Goal: Task Accomplishment & Management: Manage account settings

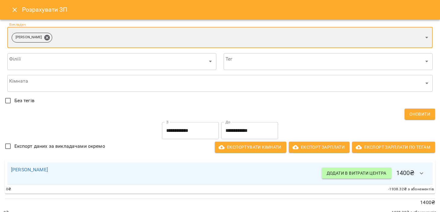
scroll to position [7, 0]
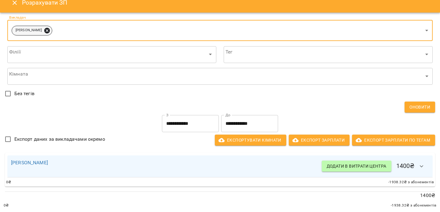
click at [44, 31] on icon at bounding box center [47, 30] width 7 height 7
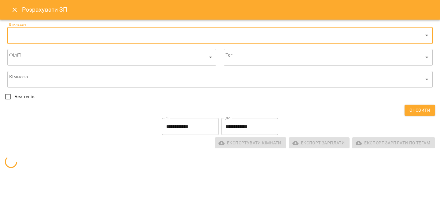
scroll to position [0, 0]
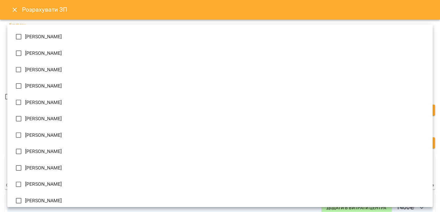
scroll to position [494, 0]
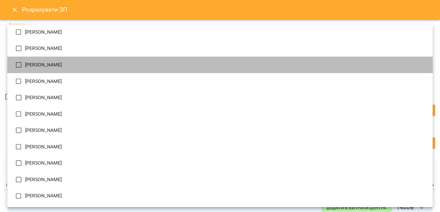
click at [26, 68] on li "[PERSON_NAME]" at bounding box center [219, 65] width 425 height 17
type input "**********"
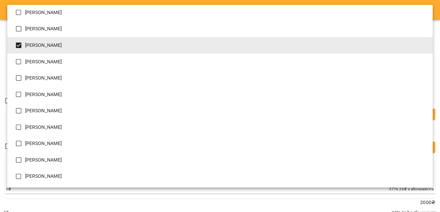
click at [2, 199] on div at bounding box center [220, 106] width 440 height 212
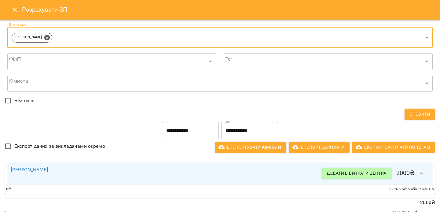
click at [419, 170] on icon "button" at bounding box center [421, 173] width 7 height 7
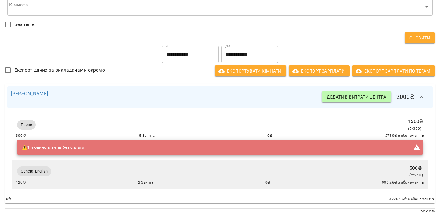
scroll to position [95, 0]
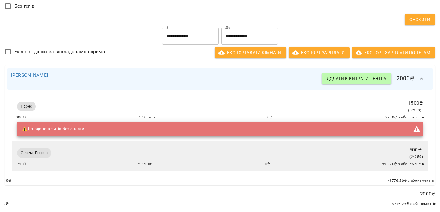
click at [151, 130] on div "⚠️ 1 людино-візитів без сплати" at bounding box center [220, 129] width 406 height 15
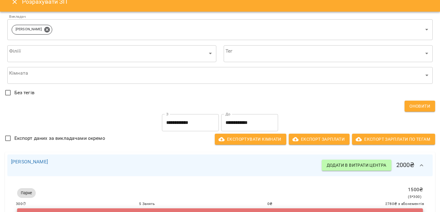
scroll to position [0, 0]
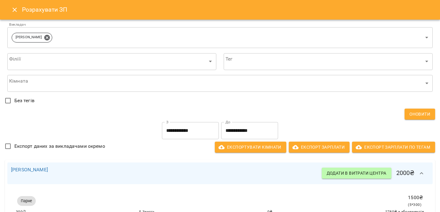
click at [188, 130] on input "**********" at bounding box center [190, 130] width 57 height 17
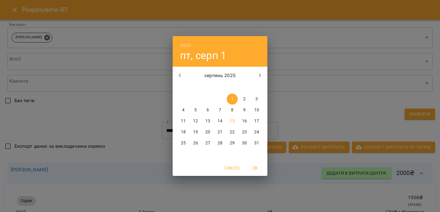
click at [176, 74] on icon "button" at bounding box center [179, 75] width 7 height 7
click at [193, 98] on span "1" at bounding box center [195, 99] width 11 height 6
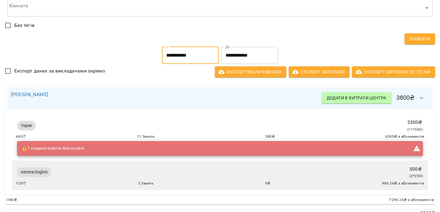
scroll to position [95, 0]
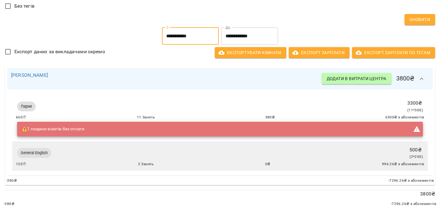
click at [184, 33] on input "**********" at bounding box center [190, 36] width 57 height 17
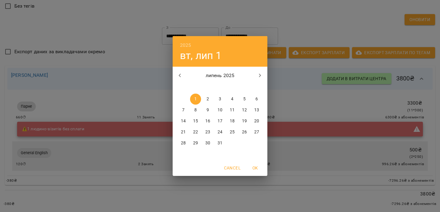
click at [256, 98] on p "6" at bounding box center [256, 99] width 2 height 6
type input "**********"
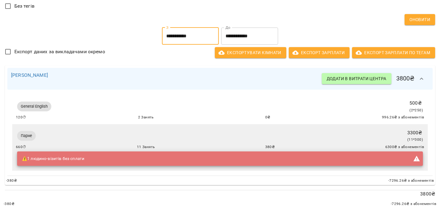
scroll to position [0, 0]
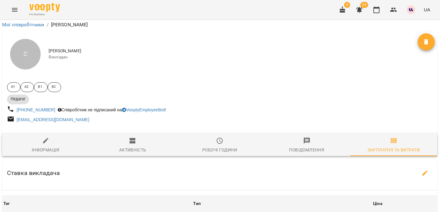
scroll to position [0, 0]
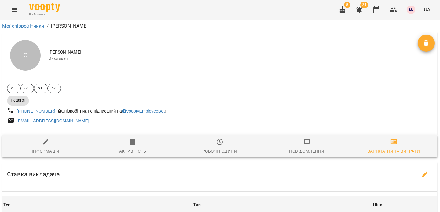
click at [13, 10] on icon "Menu" at bounding box center [14, 9] width 7 height 7
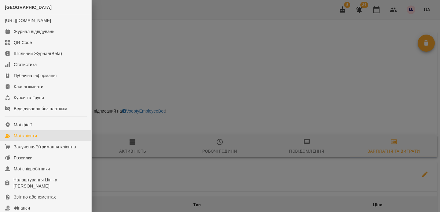
click at [19, 139] on div "Мої клієнти" at bounding box center [25, 136] width 23 height 6
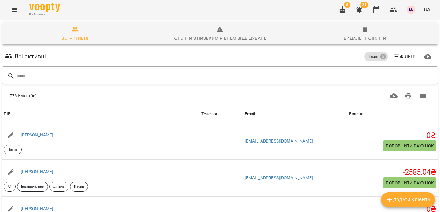
click at [386, 74] on input "text" at bounding box center [226, 76] width 418 height 10
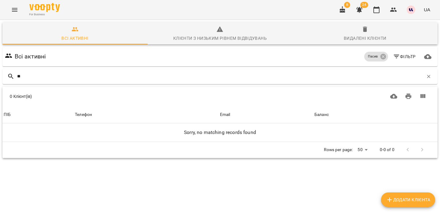
type input "*"
type input "***"
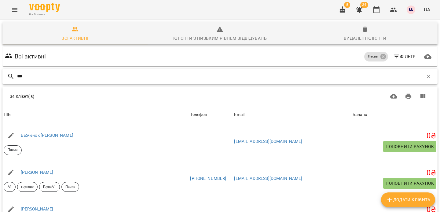
click at [153, 78] on input "***" at bounding box center [220, 76] width 406 height 10
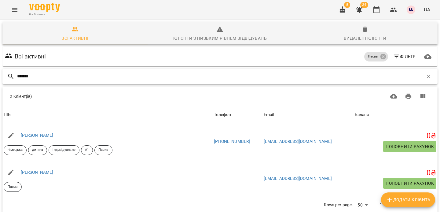
type input "*******"
click at [59, 78] on input "*******" at bounding box center [220, 76] width 406 height 10
click at [382, 59] on icon at bounding box center [383, 56] width 7 height 7
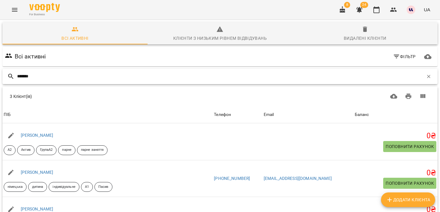
click at [128, 75] on input "*******" at bounding box center [220, 76] width 406 height 10
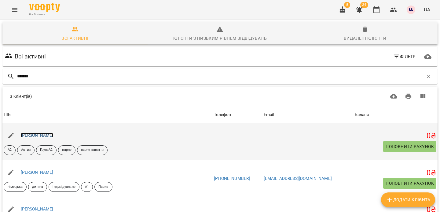
click at [46, 133] on link "Дар'яна Олійник" at bounding box center [37, 135] width 33 height 5
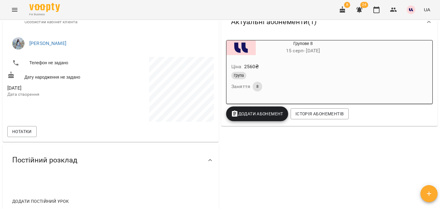
scroll to position [99, 0]
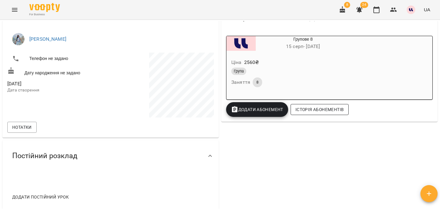
click at [312, 108] on span "Історія абонементів" at bounding box center [319, 109] width 48 height 7
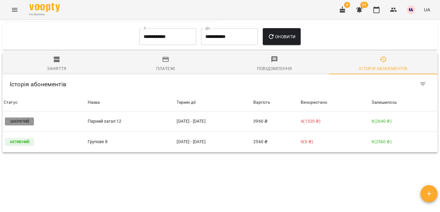
scroll to position [307, 0]
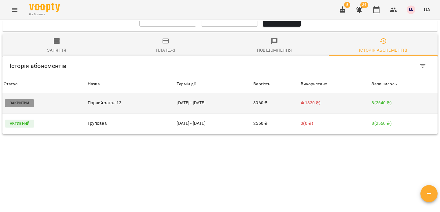
click at [36, 93] on td "Закритий" at bounding box center [44, 103] width 84 height 20
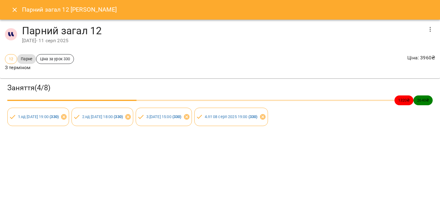
click at [14, 6] on icon "Close" at bounding box center [14, 9] width 7 height 7
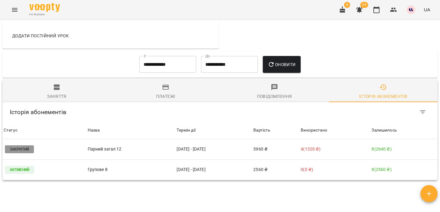
scroll to position [261, 0]
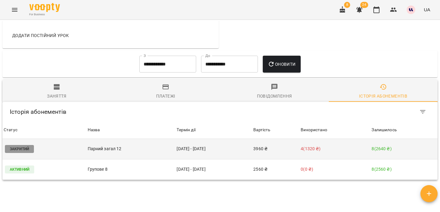
click at [279, 139] on td "3960 ₴" at bounding box center [275, 149] width 47 height 20
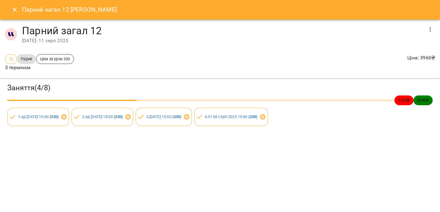
click at [431, 31] on icon "button" at bounding box center [430, 29] width 7 height 7
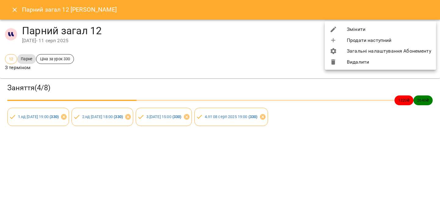
click at [373, 30] on li "Змінити" at bounding box center [380, 29] width 111 height 11
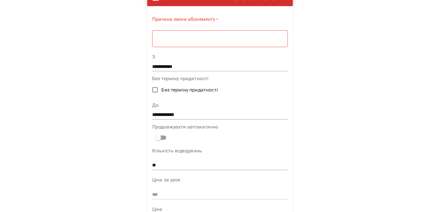
scroll to position [42, 0]
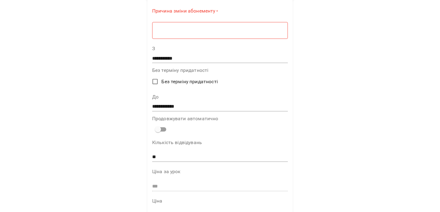
click at [157, 106] on input "**********" at bounding box center [220, 106] width 136 height 10
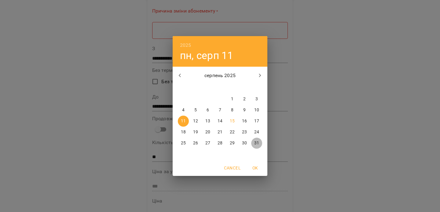
click at [255, 141] on p "31" at bounding box center [256, 143] width 5 height 6
type input "**********"
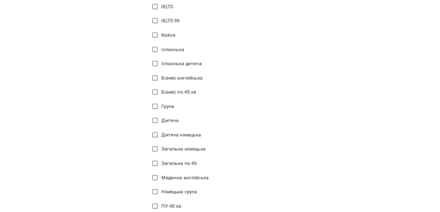
scroll to position [406, 0]
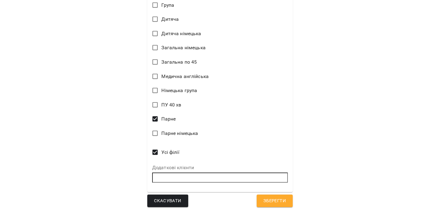
click at [268, 200] on span "Зберегти" at bounding box center [274, 201] width 23 height 8
click at [273, 198] on span "Зберегти" at bounding box center [274, 201] width 23 height 8
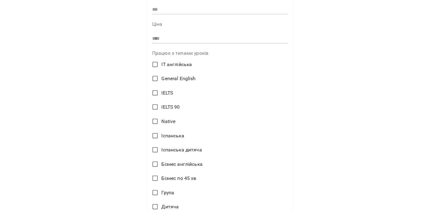
scroll to position [0, 0]
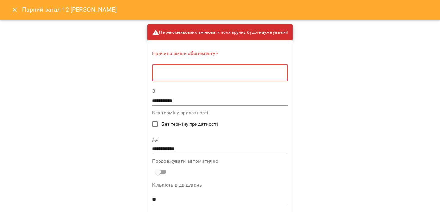
click at [242, 70] on textarea at bounding box center [219, 73] width 127 height 6
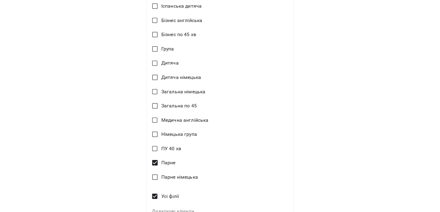
scroll to position [404, 0]
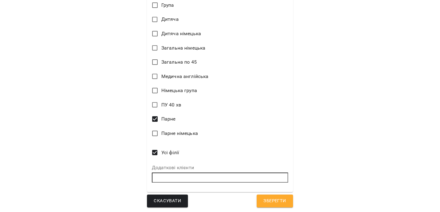
click at [271, 198] on span "Зберегти" at bounding box center [274, 201] width 23 height 8
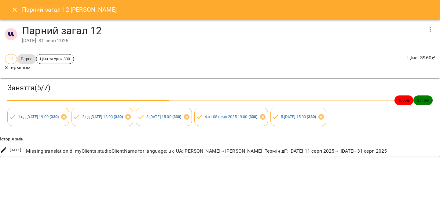
click at [13, 10] on icon "Close" at bounding box center [14, 9] width 7 height 7
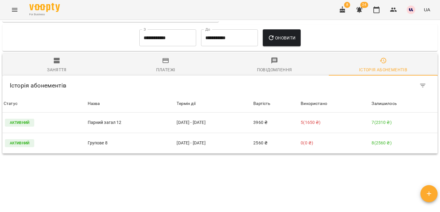
scroll to position [307, 0]
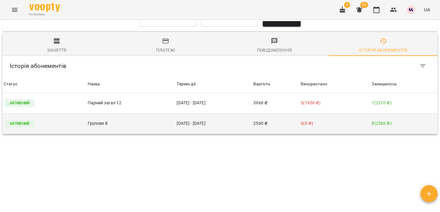
click at [327, 120] on p "0 ( 0 ₴ )" at bounding box center [335, 123] width 68 height 6
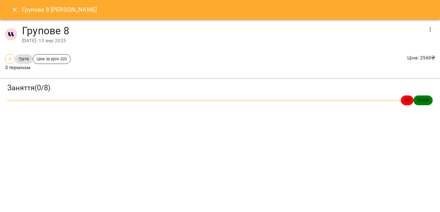
click at [15, 11] on icon "Close" at bounding box center [14, 9] width 7 height 7
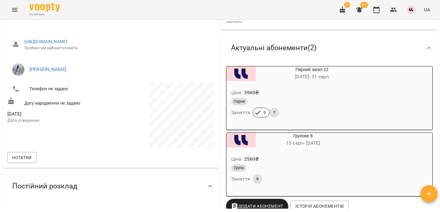
scroll to position [54, 0]
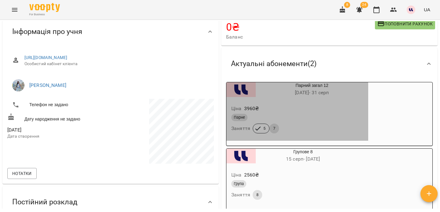
click at [321, 90] on span "05 лип - 31 серп" at bounding box center [312, 93] width 34 height 6
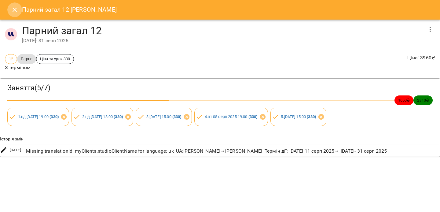
click at [14, 11] on icon "Close" at bounding box center [14, 9] width 7 height 7
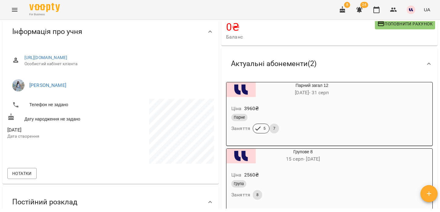
click at [290, 103] on div "Ціна 3960 ₴" at bounding box center [297, 108] width 134 height 11
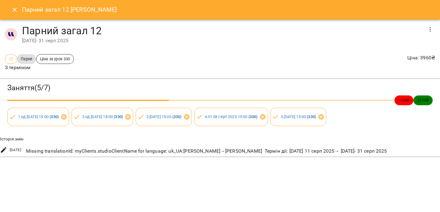
click at [10, 9] on button "Close" at bounding box center [14, 9] width 15 height 15
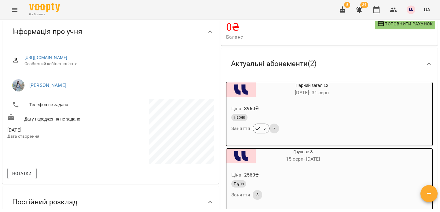
click at [14, 8] on icon "Menu" at bounding box center [15, 10] width 6 height 4
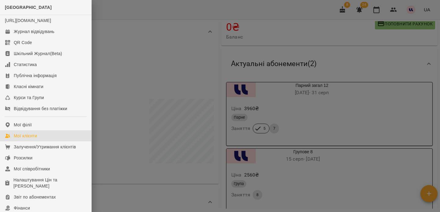
click at [24, 139] on div "Мої клієнти" at bounding box center [25, 136] width 23 height 6
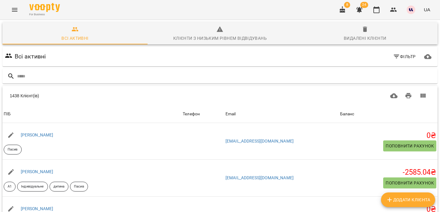
click at [398, 54] on icon "button" at bounding box center [396, 56] width 7 height 7
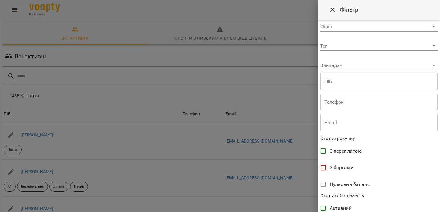
scroll to position [8, 0]
click at [350, 64] on body "For Business 8 24 UA Всі активні Клієнти з низьким рівнем відвідувань Видалені …" at bounding box center [220, 159] width 440 height 319
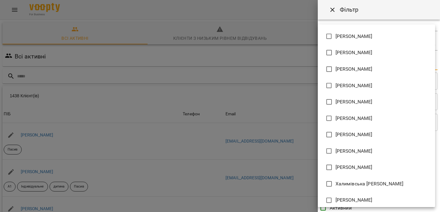
scroll to position [493, 0]
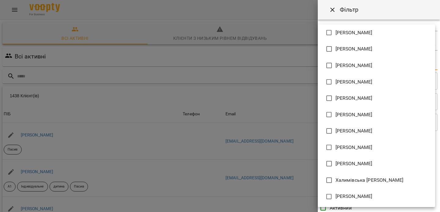
type input "**********"
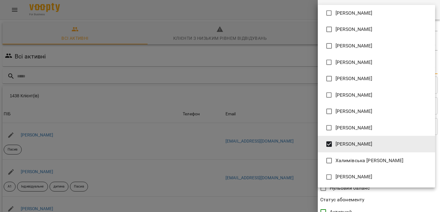
click at [329, 198] on div at bounding box center [220, 106] width 440 height 212
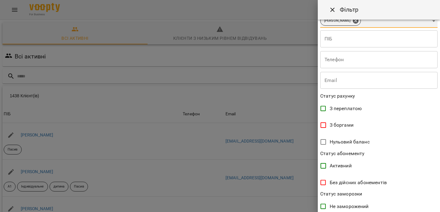
scroll to position [133, 0]
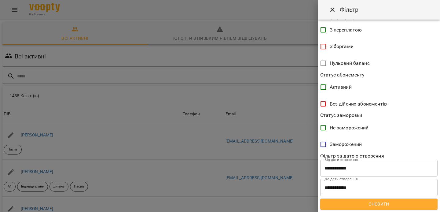
click at [402, 206] on span "Оновити" at bounding box center [379, 203] width 108 height 7
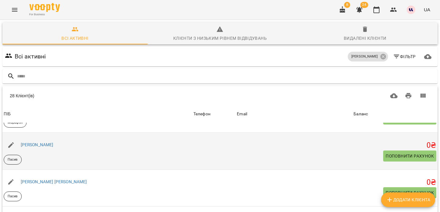
scroll to position [29, 0]
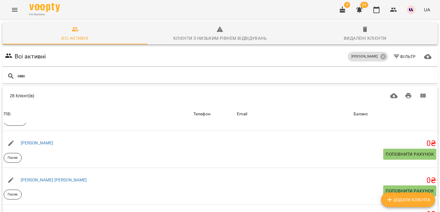
click at [340, 56] on div "Всі активні Унгурян Ольга Фільтр" at bounding box center [220, 56] width 433 height 17
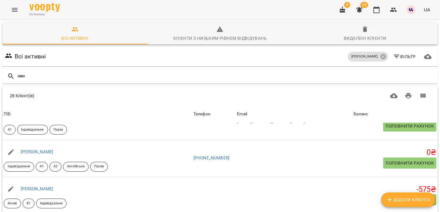
scroll to position [884, 0]
